Goal: Information Seeking & Learning: Learn about a topic

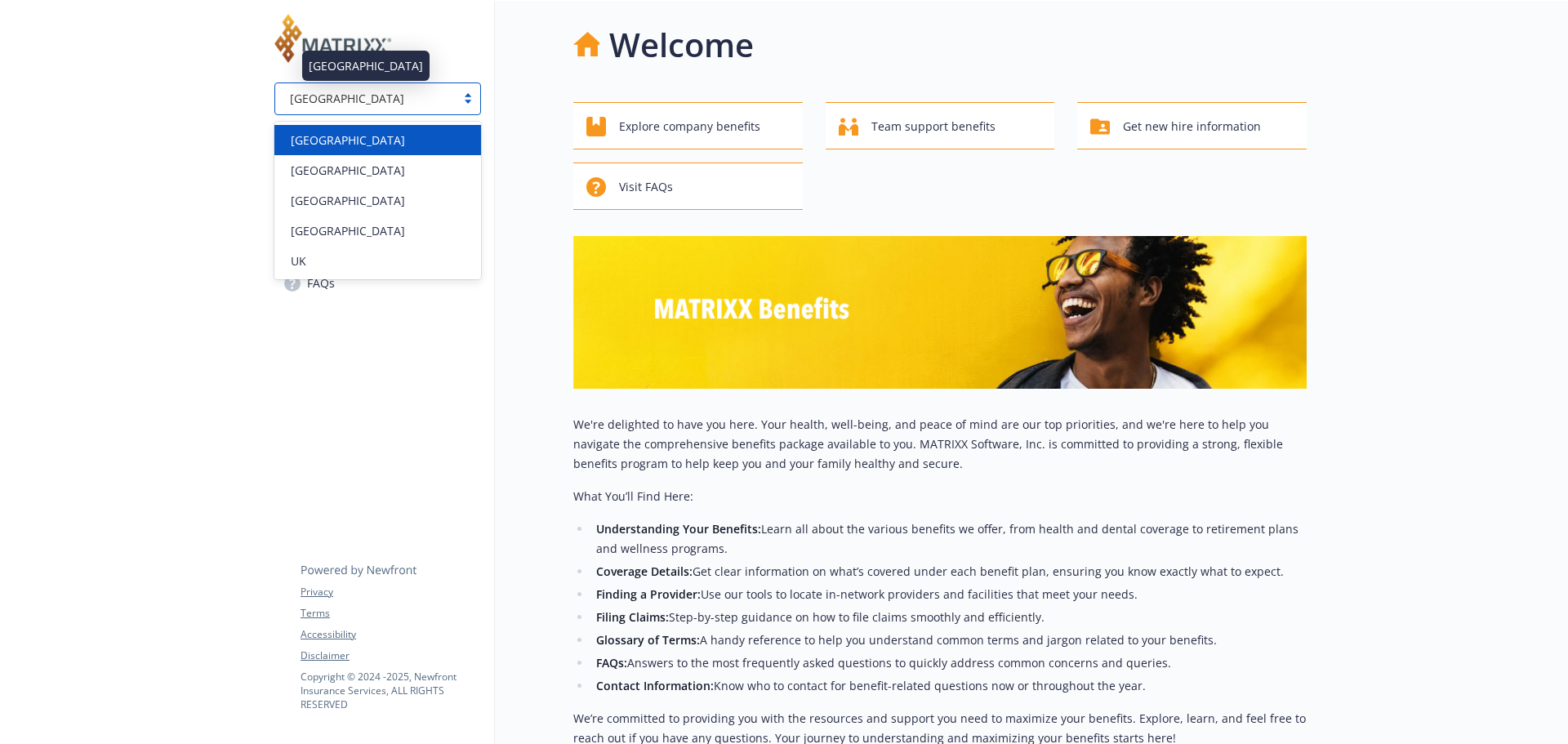
click at [342, 100] on div "[GEOGRAPHIC_DATA]" at bounding box center [365, 98] width 164 height 17
click at [321, 148] on div "[GEOGRAPHIC_DATA]" at bounding box center [377, 140] width 187 height 17
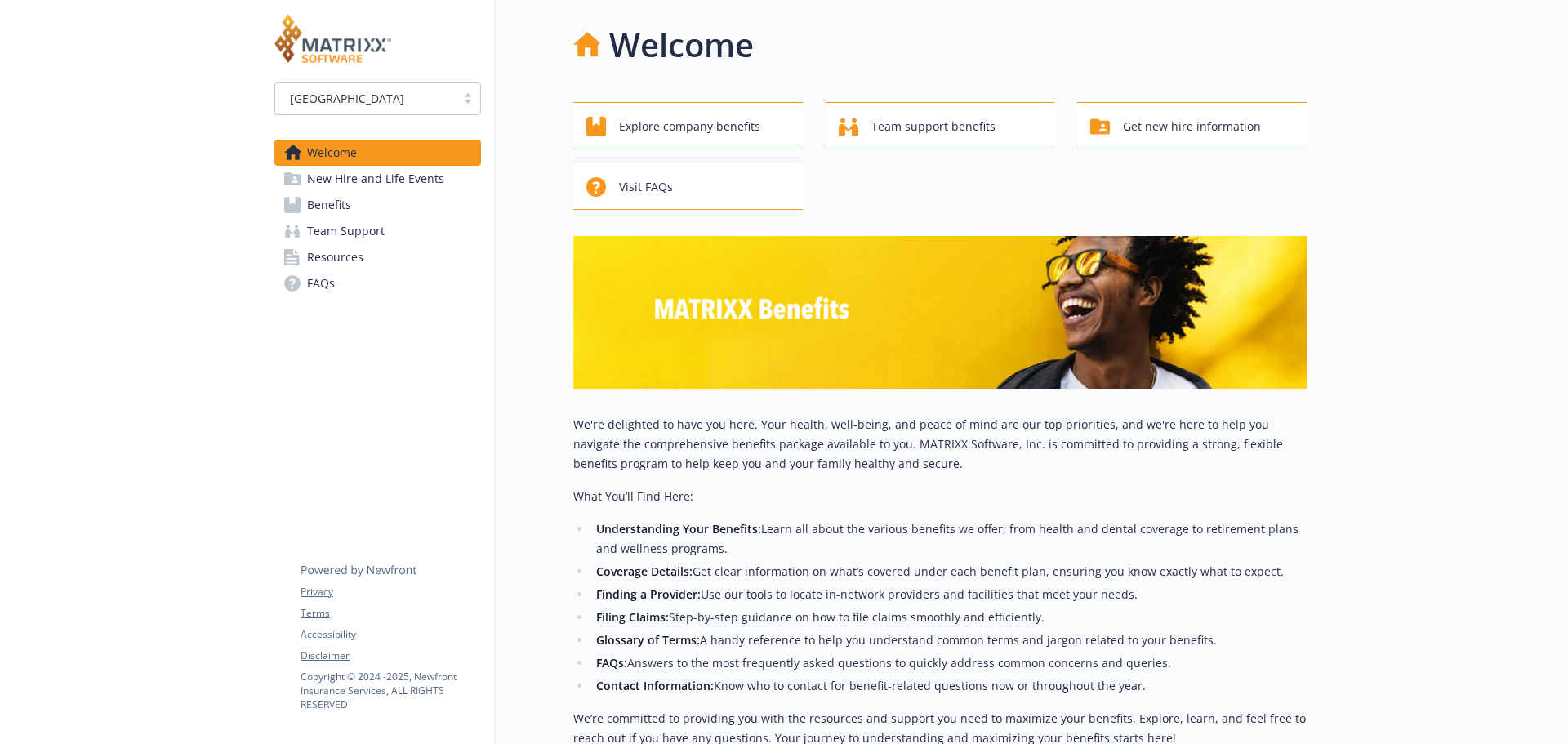
click at [341, 196] on span "Benefits" at bounding box center [329, 204] width 44 height 27
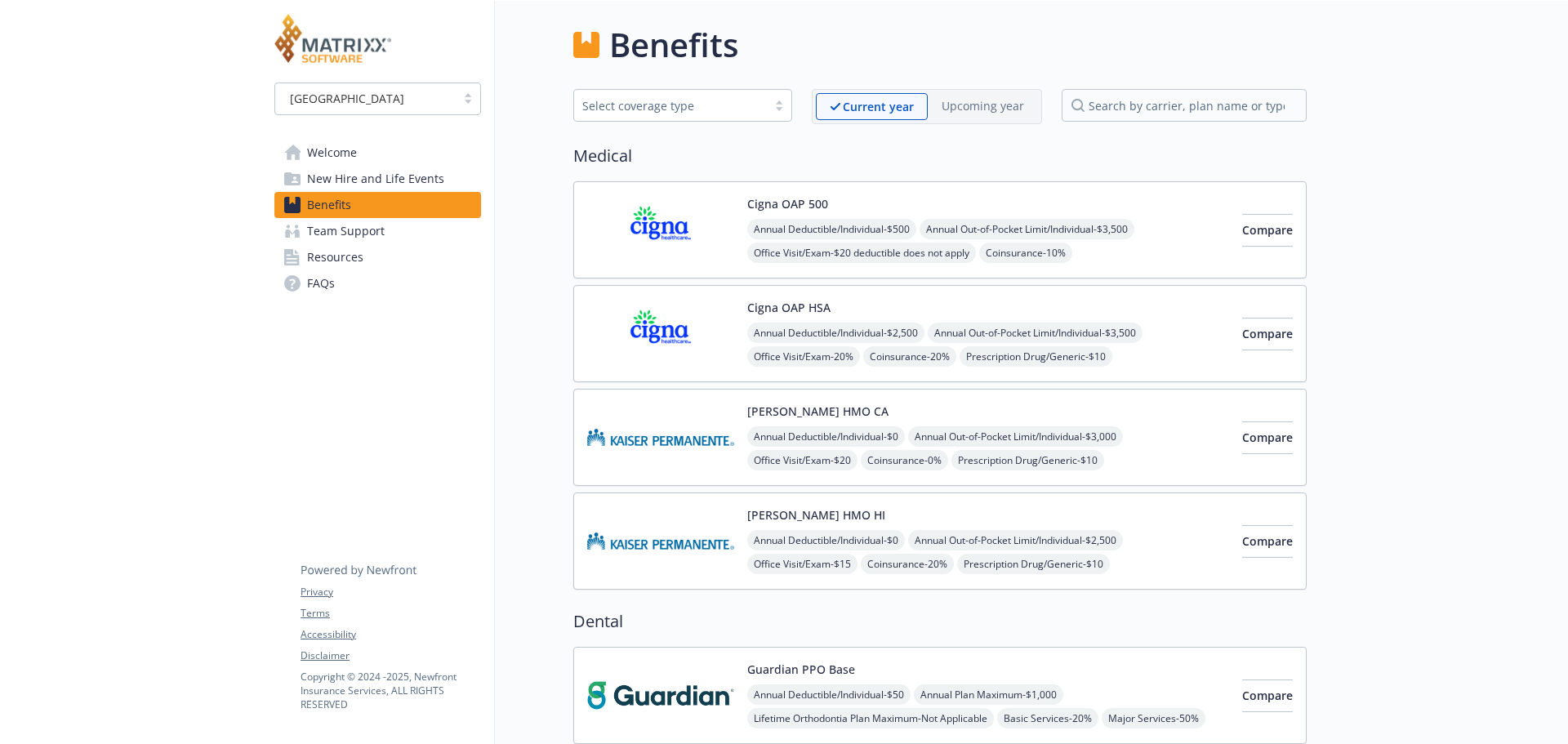
click at [807, 308] on button "Cigna OAP HSA" at bounding box center [788, 308] width 83 height 17
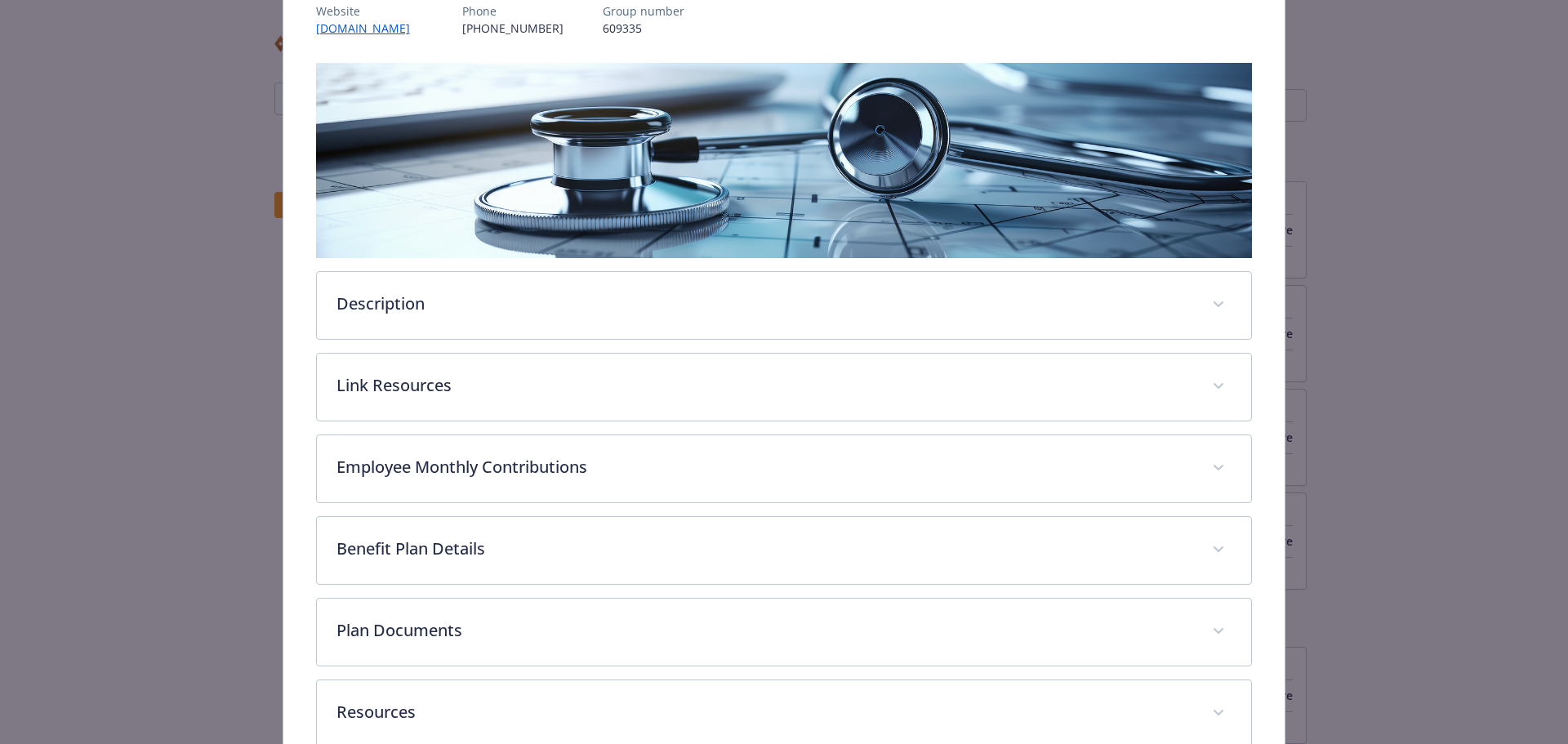
scroll to position [294, 0]
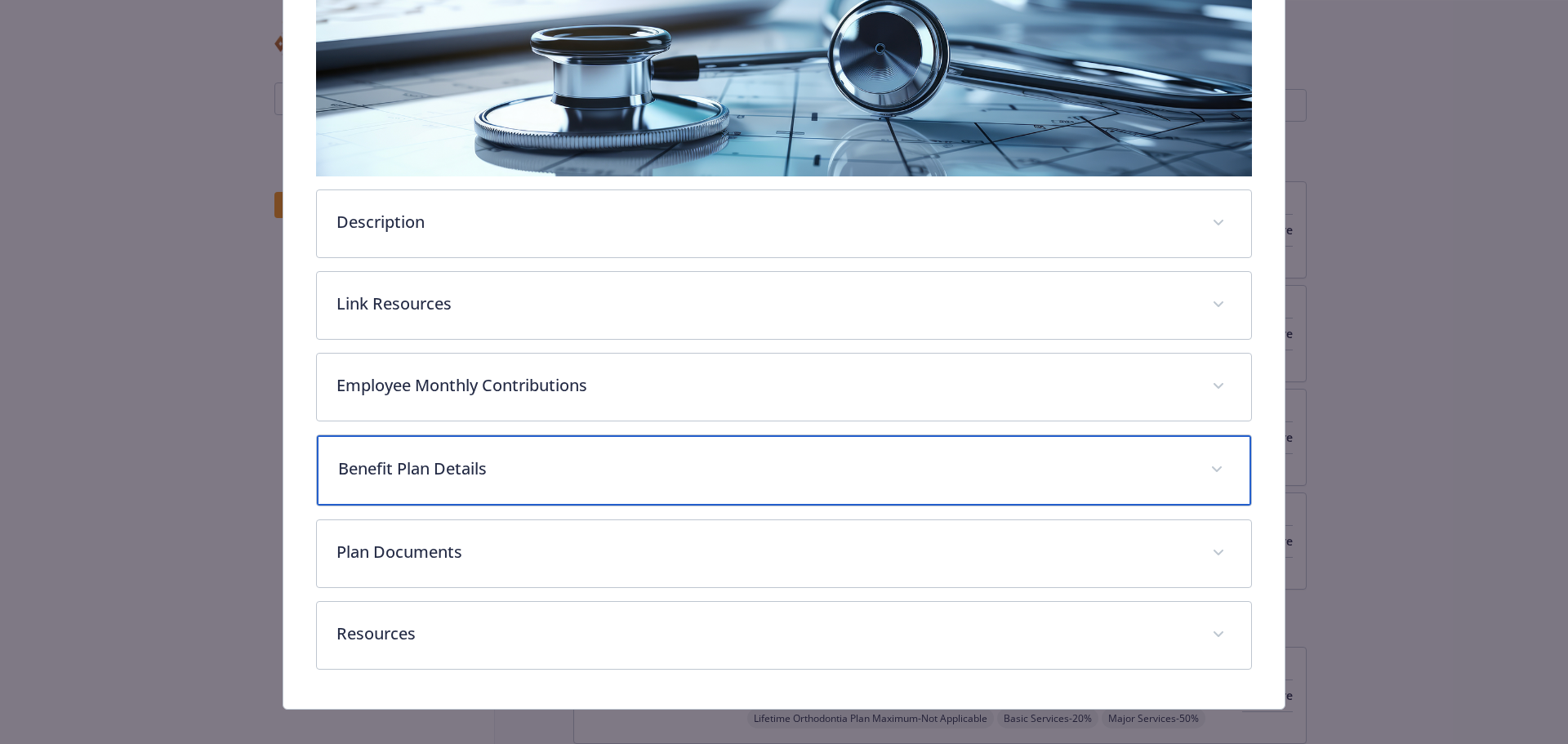
click at [427, 466] on p "Benefit Plan Details" at bounding box center [764, 469] width 853 height 25
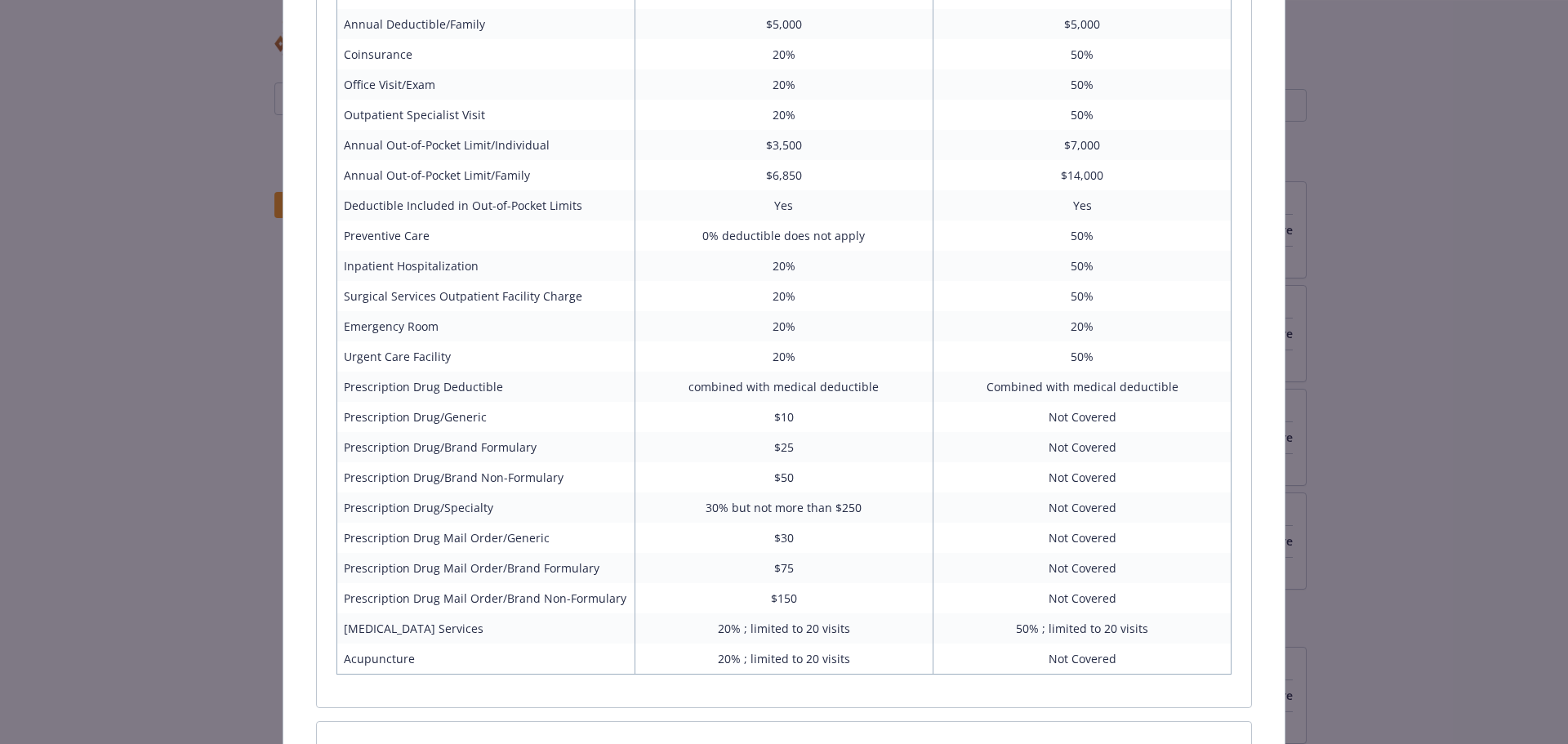
scroll to position [1084, 0]
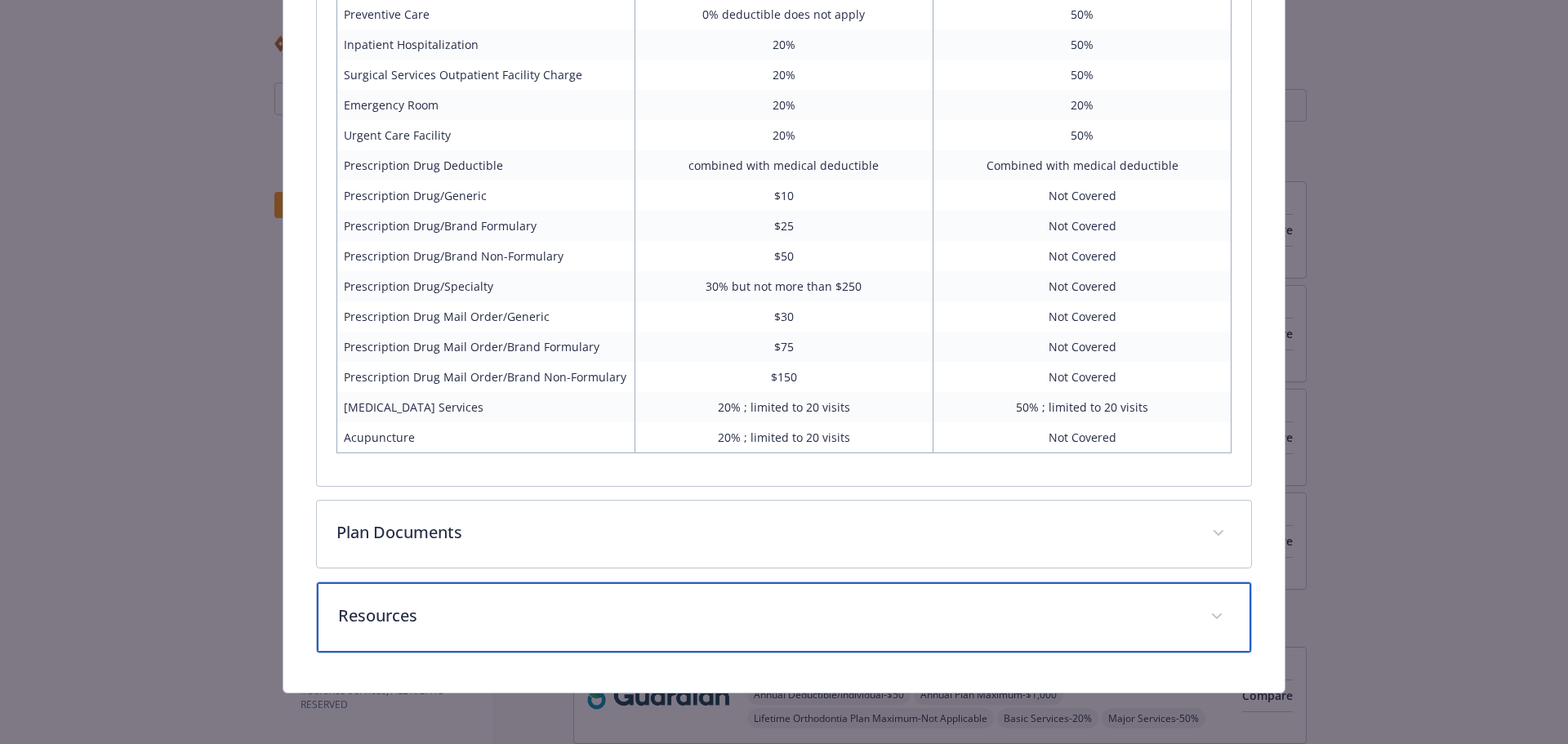
click at [416, 617] on p "Resources" at bounding box center [764, 616] width 853 height 25
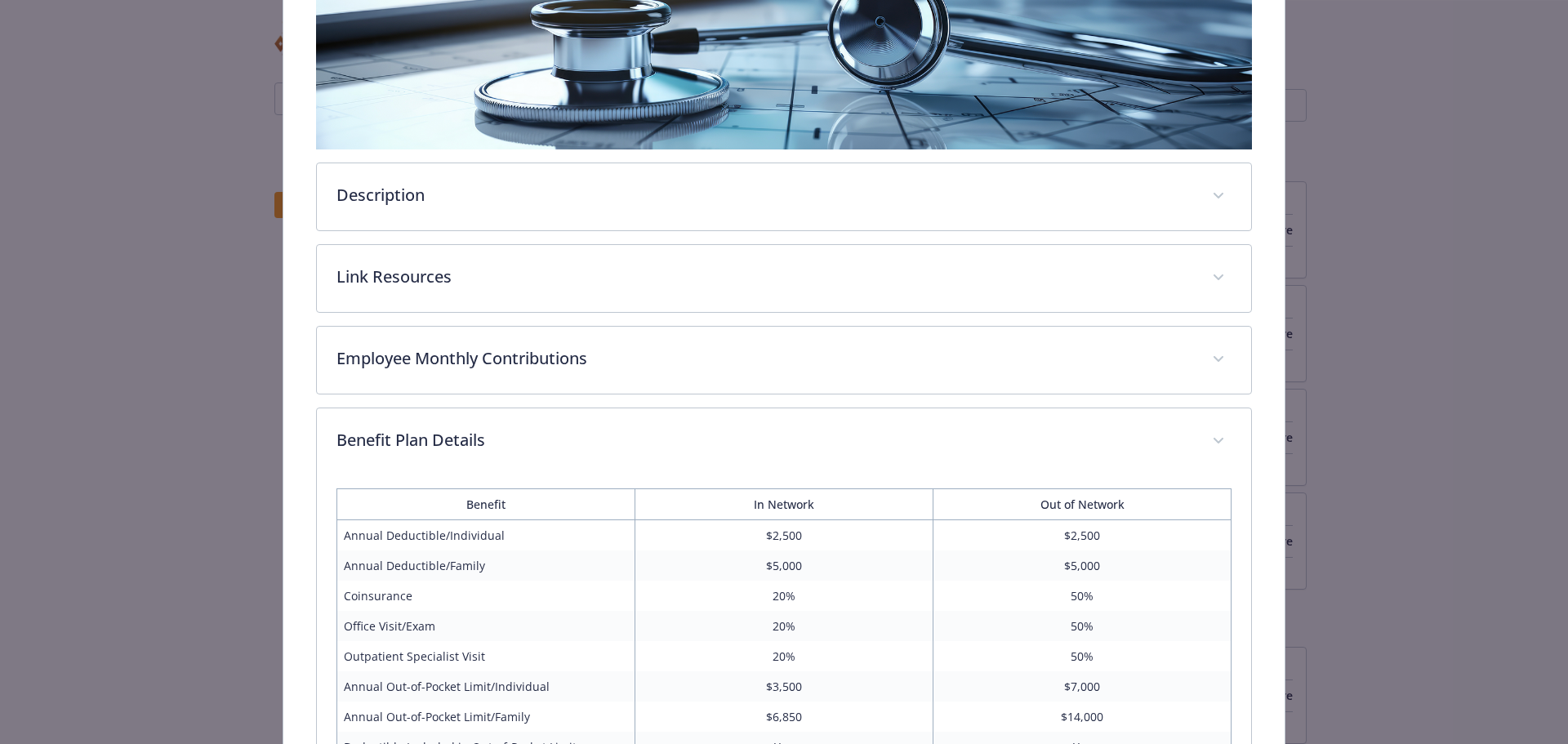
scroll to position [251, 0]
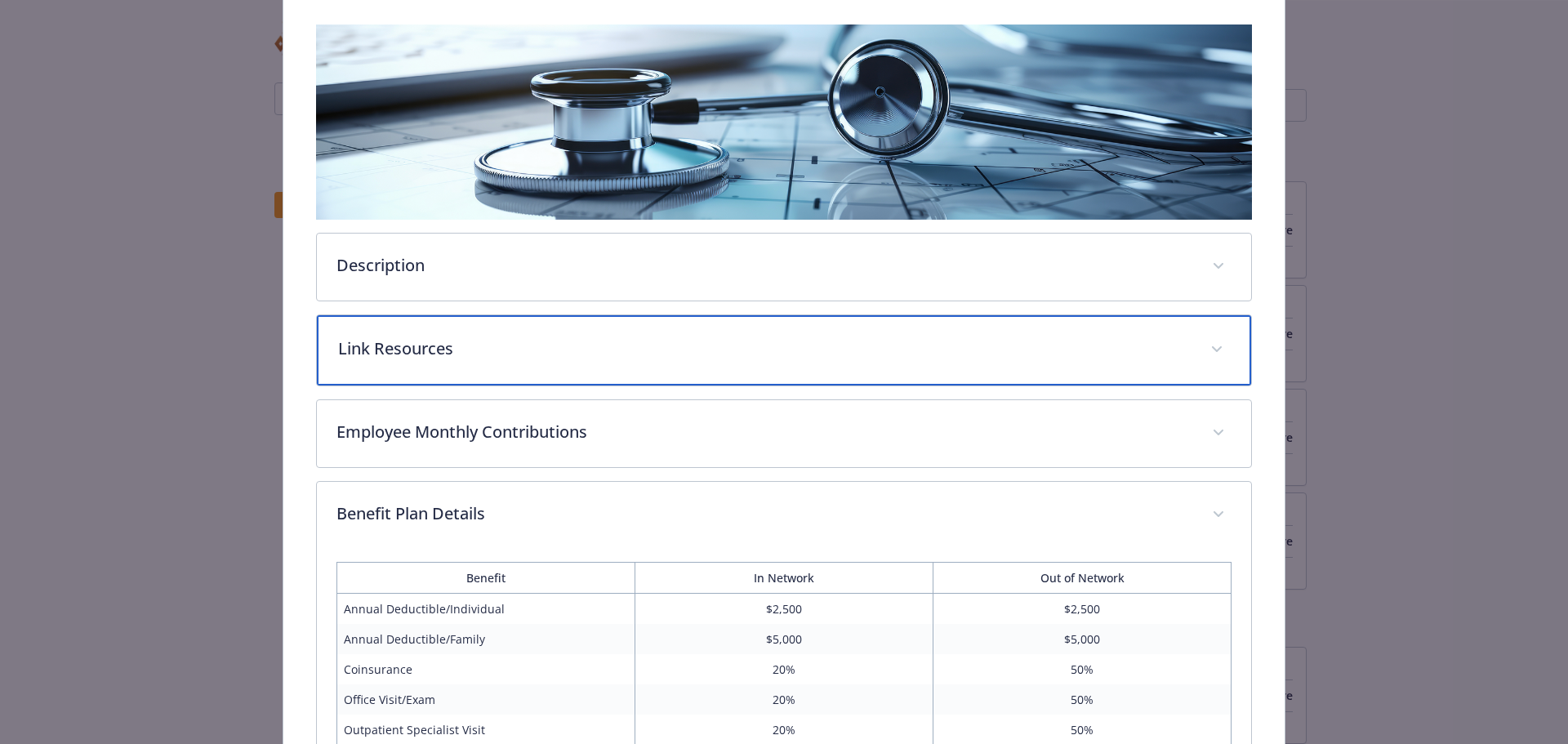
click at [404, 340] on p "Link Resources" at bounding box center [764, 349] width 853 height 25
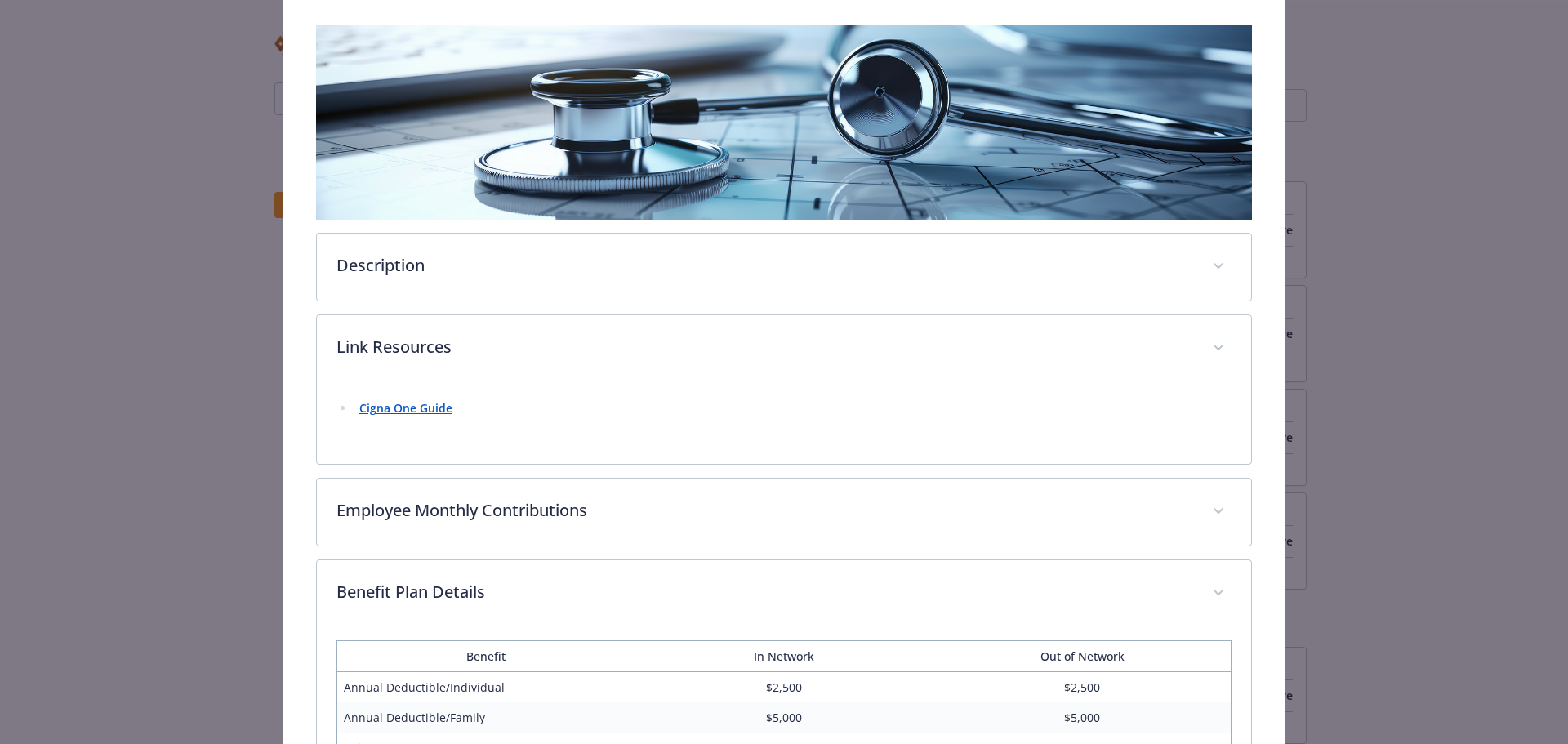
click at [394, 411] on strong "Cigna One Guide" at bounding box center [405, 408] width 93 height 15
